Goal: Information Seeking & Learning: Learn about a topic

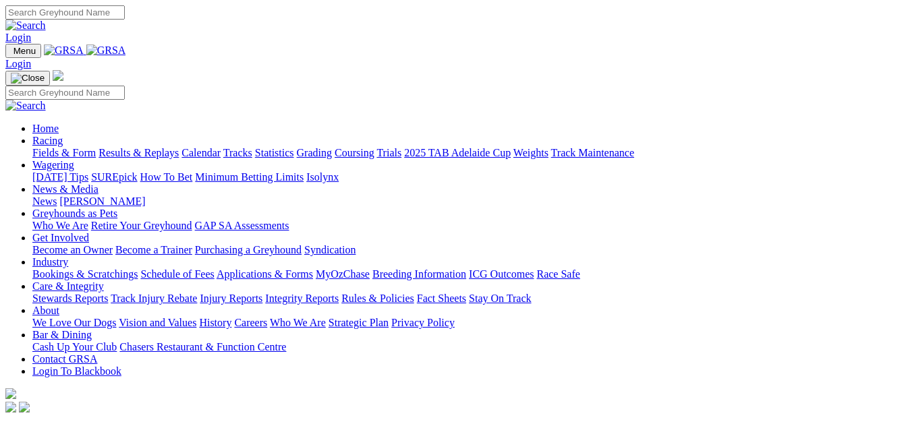
scroll to position [472, 0]
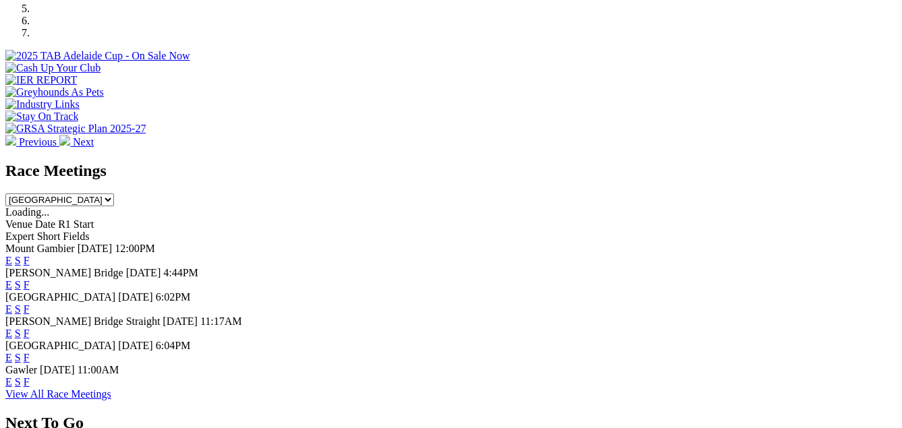
drag, startPoint x: 0, startPoint y: 0, endPoint x: 619, endPoint y: 115, distance: 629.2
click at [30, 255] on link "F" at bounding box center [27, 260] width 6 height 11
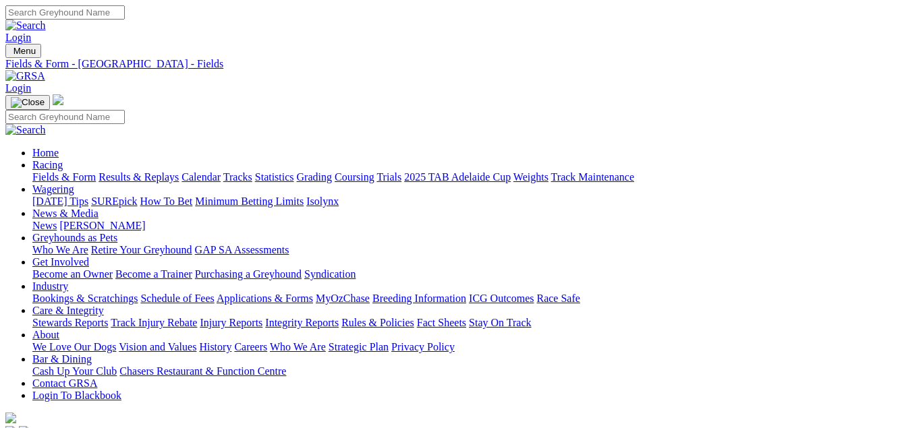
select select "[GEOGRAPHIC_DATA]"
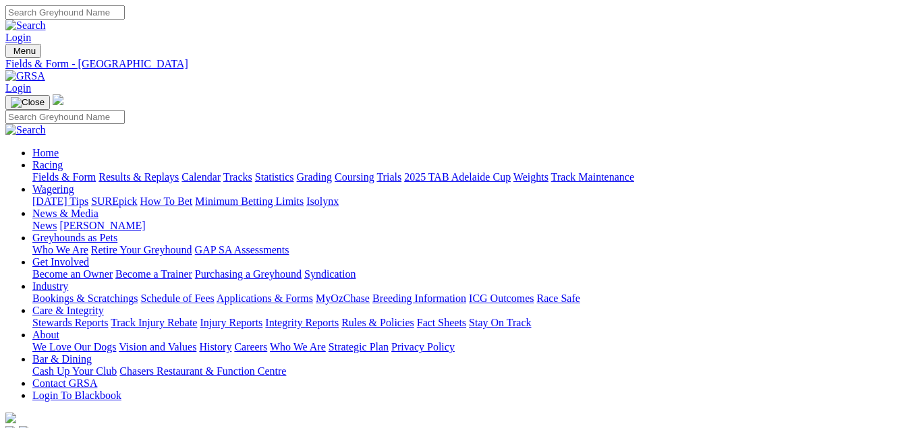
select select "QLD"
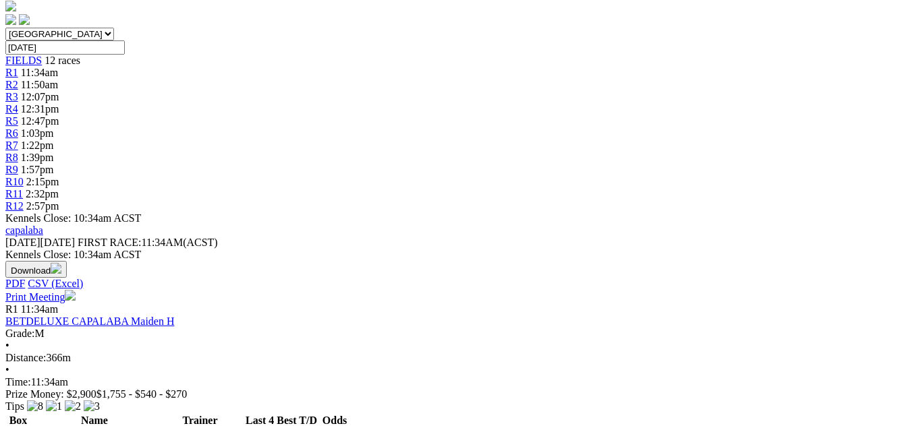
scroll to position [67, 0]
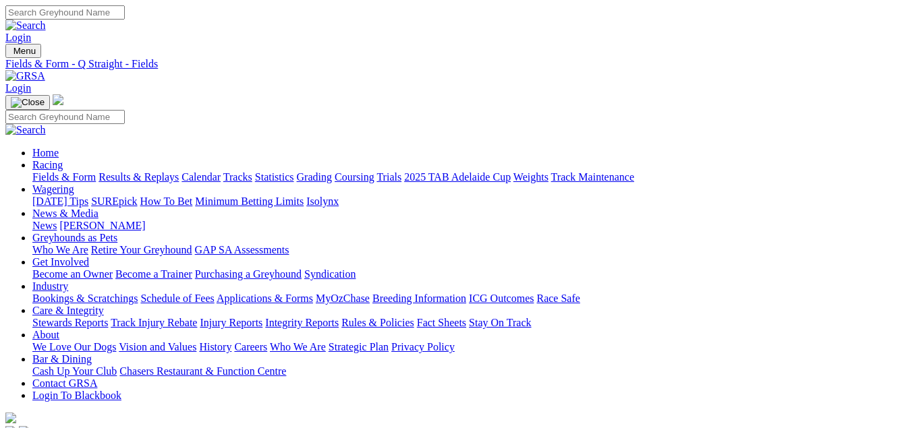
select select "VIC"
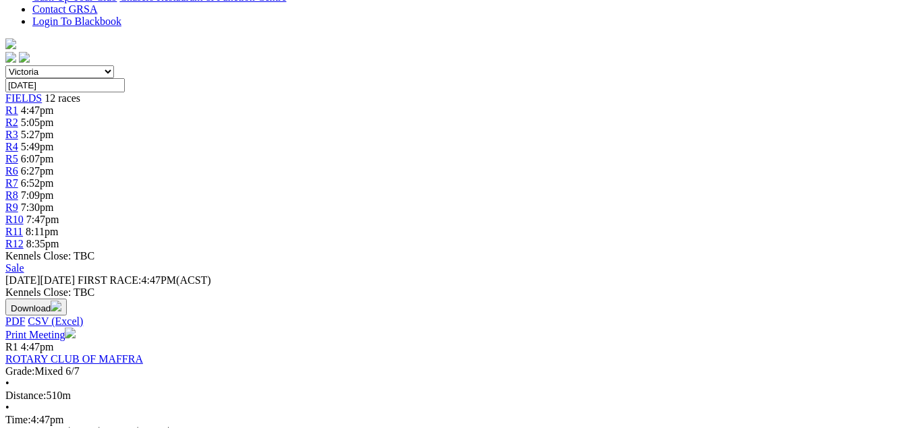
scroll to position [135, 0]
